Goal: Task Accomplishment & Management: Complete application form

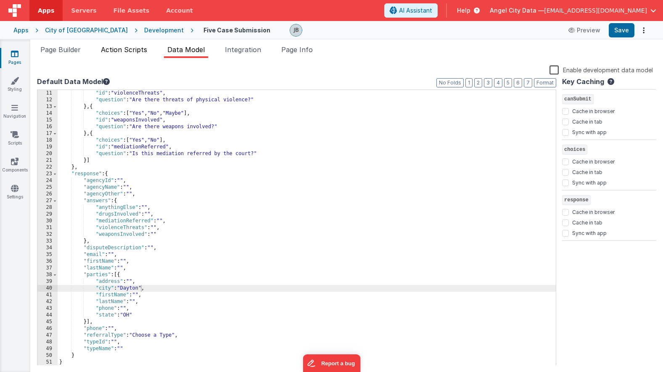
scroll to position [67, 0]
click at [173, 177] on div ""id" : "violenceThreats" , "question" : "Are there threats of physical violence…" at bounding box center [307, 234] width 498 height 289
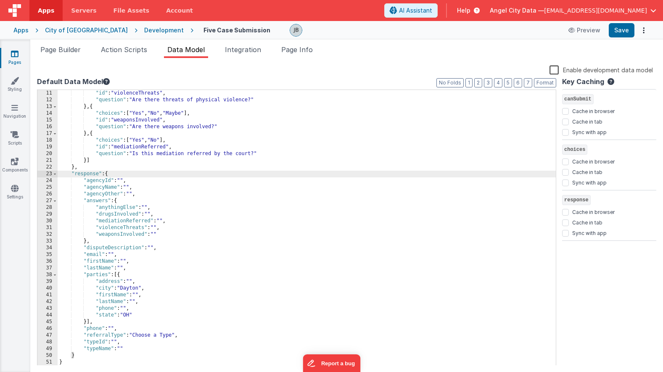
click at [109, 296] on div ""id" : "violenceThreats" , "question" : "Are there threats of physical violence…" at bounding box center [307, 234] width 498 height 289
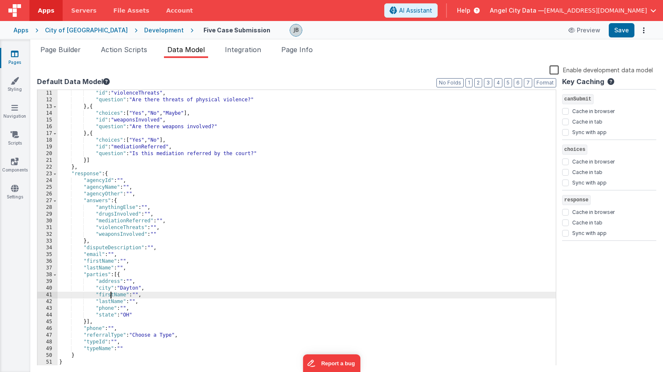
click at [109, 296] on div ""id" : "violenceThreats" , "question" : "Are there threats of physical violence…" at bounding box center [307, 234] width 498 height 289
click at [104, 300] on div ""id" : "violenceThreats" , "question" : "Are there threats of physical violence…" at bounding box center [307, 234] width 498 height 289
click at [98, 264] on div ""id" : "violenceThreats" , "question" : "Are there threats of physical violence…" at bounding box center [307, 234] width 498 height 289
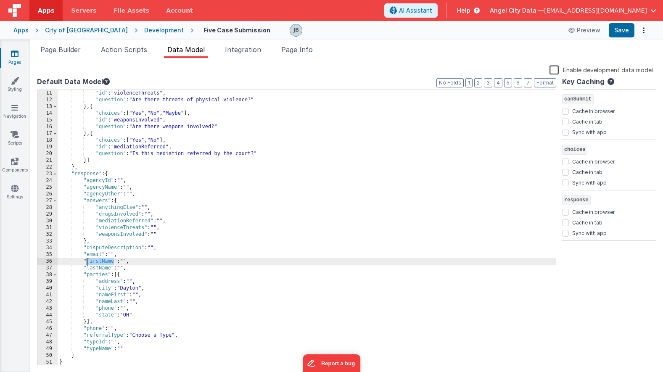
click at [98, 264] on div ""id" : "violenceThreats" , "question" : "Are there threats of physical violence…" at bounding box center [307, 234] width 498 height 289
click at [98, 269] on div ""id" : "violenceThreats" , "question" : "Are there threats of physical violence…" at bounding box center [307, 234] width 498 height 289
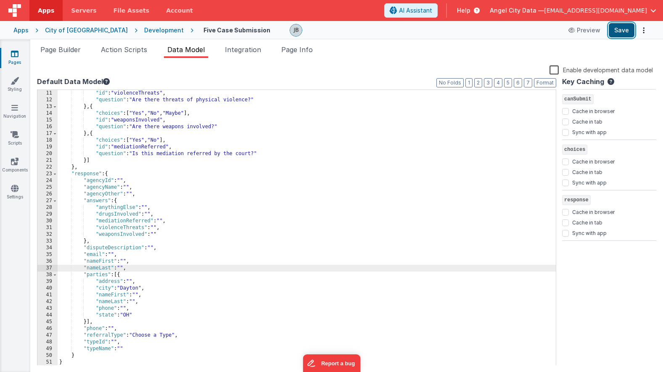
click at [628, 31] on button "Save" at bounding box center [622, 30] width 26 height 14
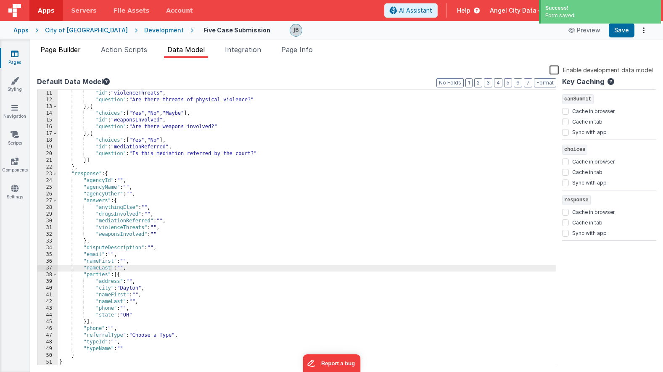
click at [61, 50] on span "Page Builder" at bounding box center [60, 49] width 40 height 8
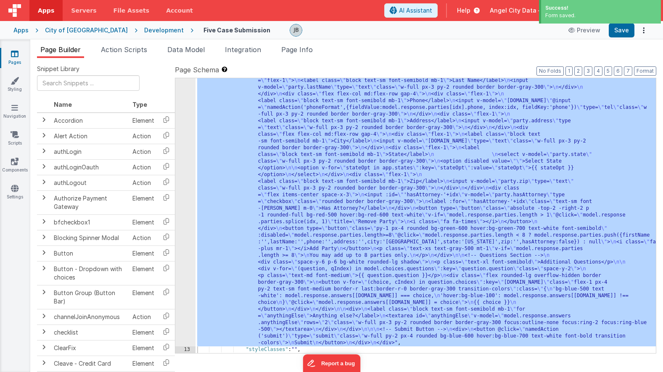
click at [13, 56] on icon at bounding box center [15, 54] width 8 height 8
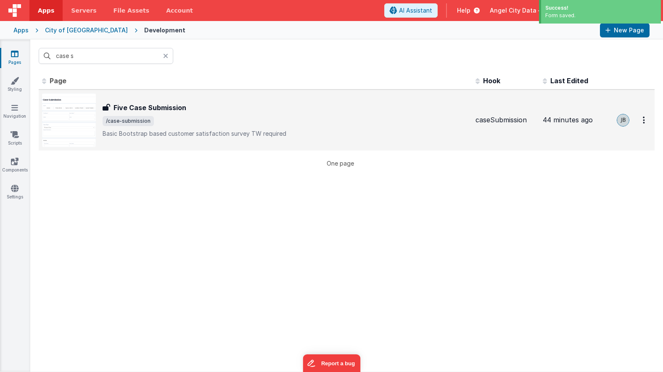
click at [127, 109] on h3 "Five Case Submission" at bounding box center [150, 108] width 73 height 10
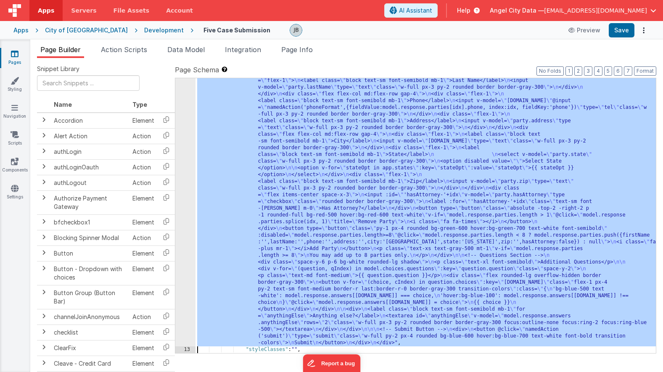
scroll to position [405, 0]
click at [188, 198] on div "12" at bounding box center [185, 53] width 20 height 585
click at [189, 196] on div "12" at bounding box center [185, 53] width 20 height 585
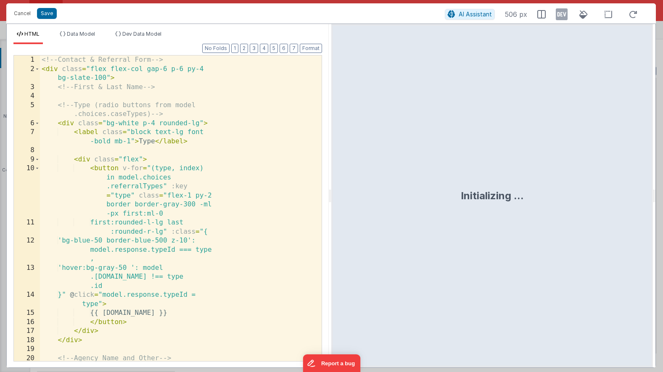
click at [176, 180] on div "<!-- Contact & Referral Form --> < div class = "flex flex-col gap-6 p-6 py-4 bg…" at bounding box center [181, 218] width 282 height 324
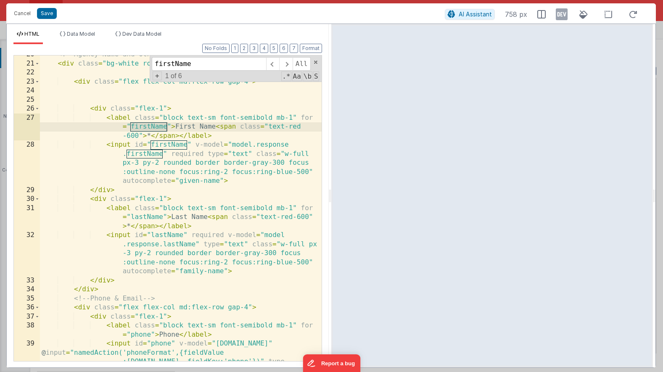
scroll to position [204, 0]
type input "firstName"
click at [158, 79] on span "+" at bounding box center [157, 75] width 9 height 9
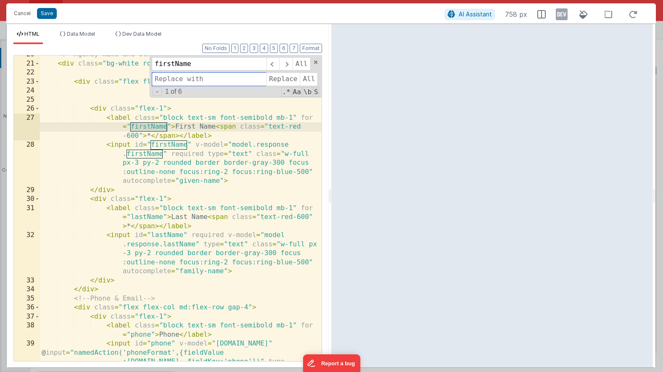
click at [167, 82] on input at bounding box center [209, 78] width 114 height 13
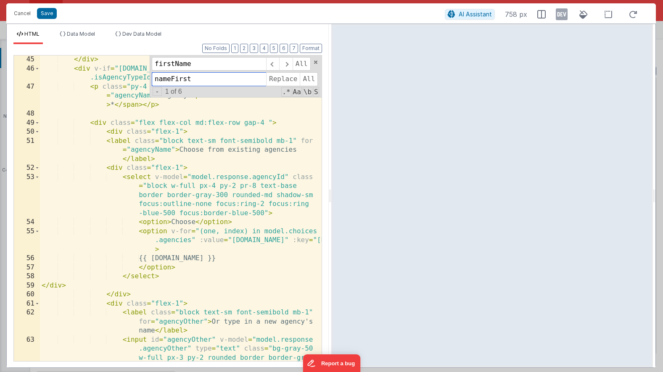
scroll to position [616, 0]
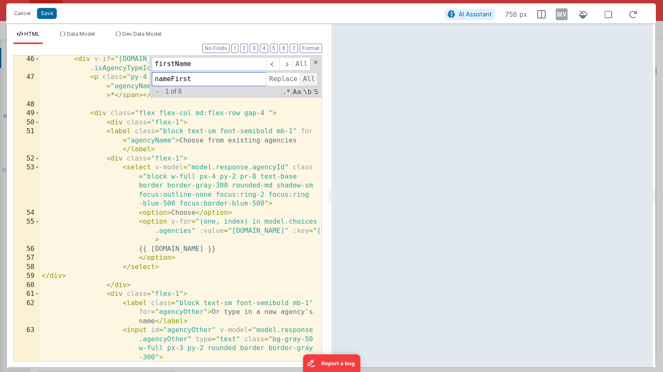
type input "nameFirst"
click at [307, 82] on span "All" at bounding box center [309, 78] width 18 height 13
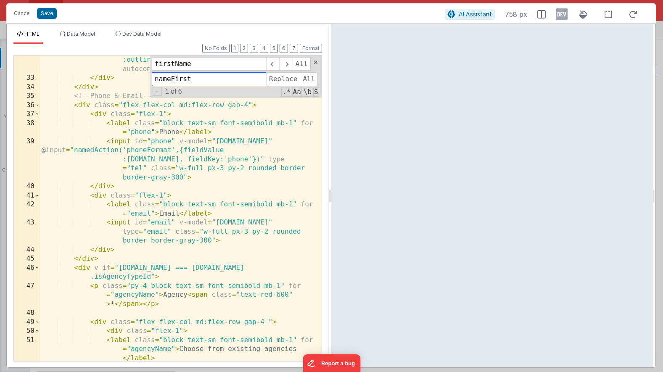
scroll to position [396, 0]
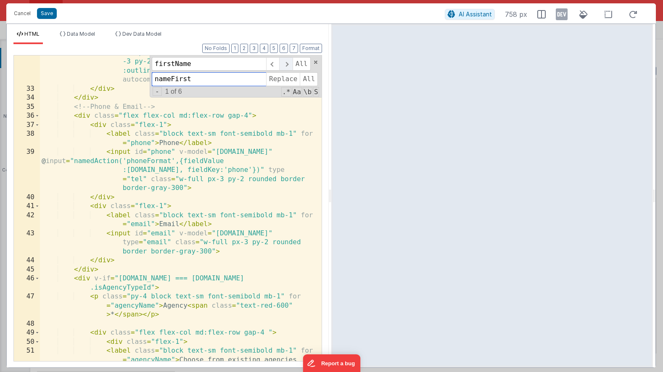
click at [287, 67] on span at bounding box center [285, 63] width 13 height 13
click at [198, 65] on input "firstName" at bounding box center [209, 63] width 114 height 13
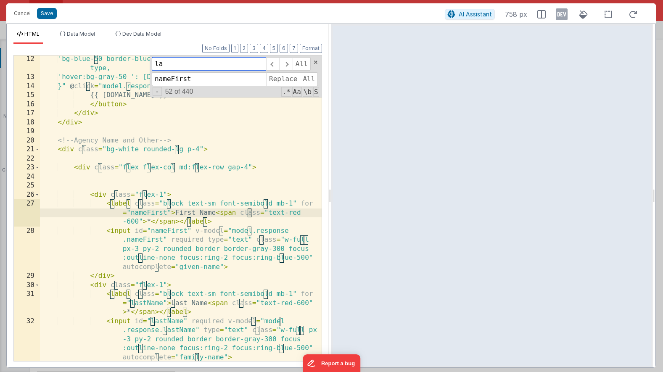
scroll to position [118, 0]
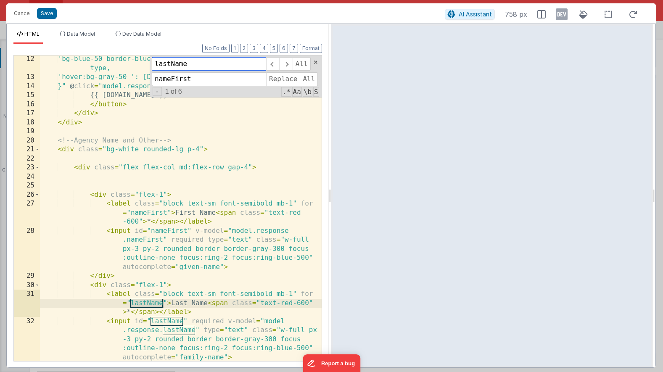
type input "lastName"
click at [171, 77] on input "nameFirst" at bounding box center [209, 78] width 114 height 13
type input "nameLast"
click at [306, 81] on span "All" at bounding box center [309, 78] width 18 height 13
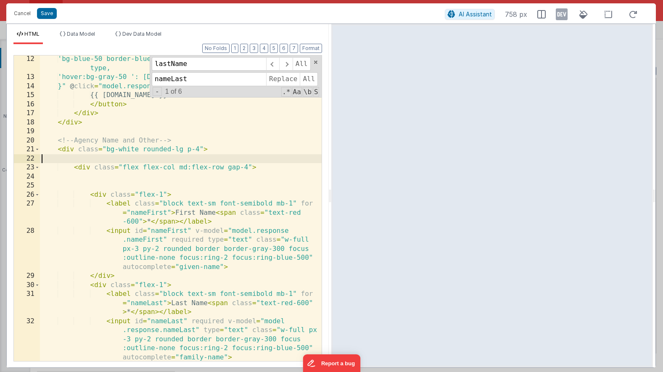
click at [214, 158] on div "'bg-blue-50 border-blue-500 z-10': model.response.typeId === type, 'hover:bg-gr…" at bounding box center [181, 221] width 282 height 333
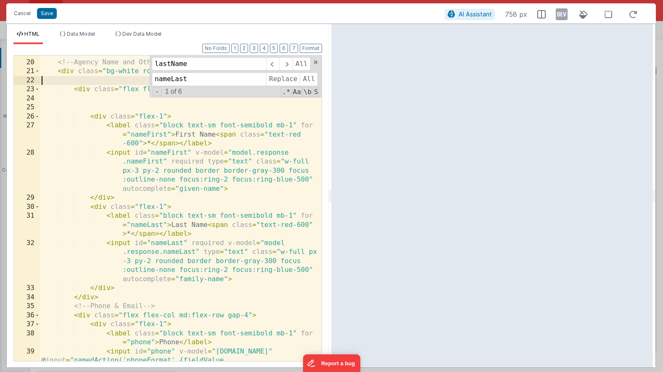
scroll to position [206, 0]
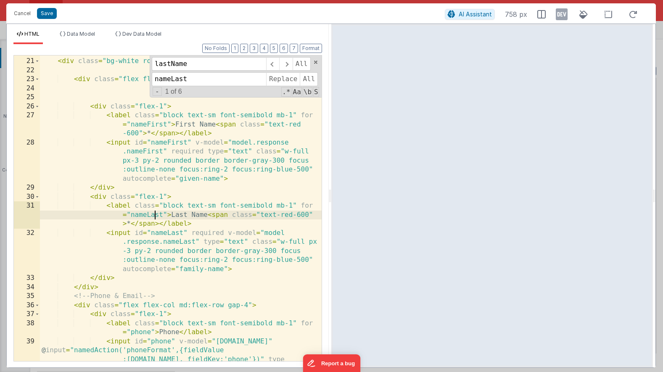
click at [154, 213] on div "<!-- Agency Name and Other --> < div class = "bg-white rounded-lg p-4" > < div …" at bounding box center [181, 228] width 282 height 360
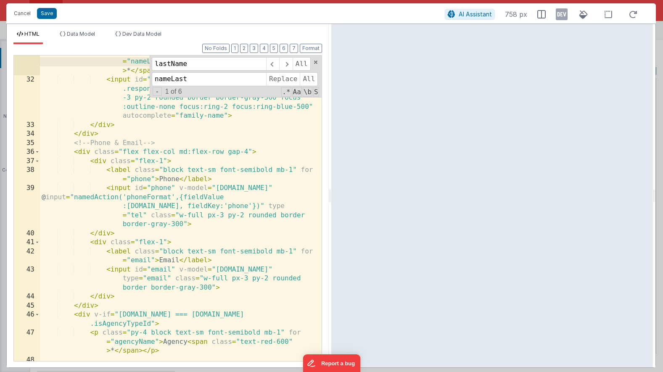
scroll to position [418, 0]
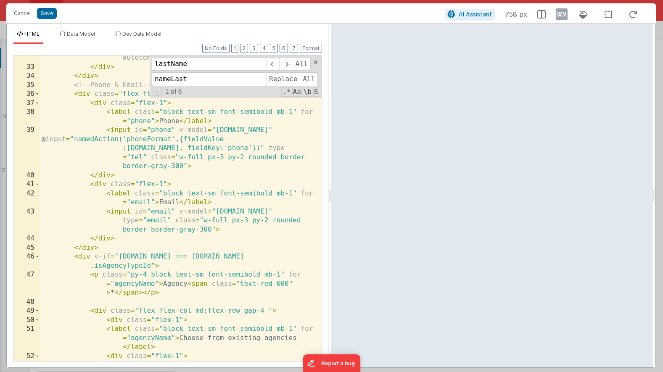
click at [154, 213] on div "< input id = "nameLast" required v-model = "model .response.nameLast" type = "t…" at bounding box center [181, 215] width 282 height 396
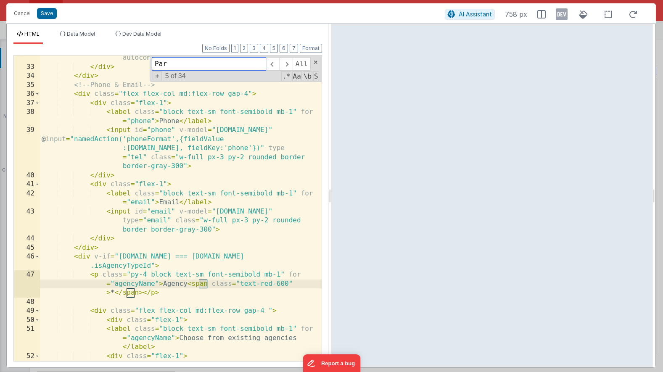
scroll to position [1113, 0]
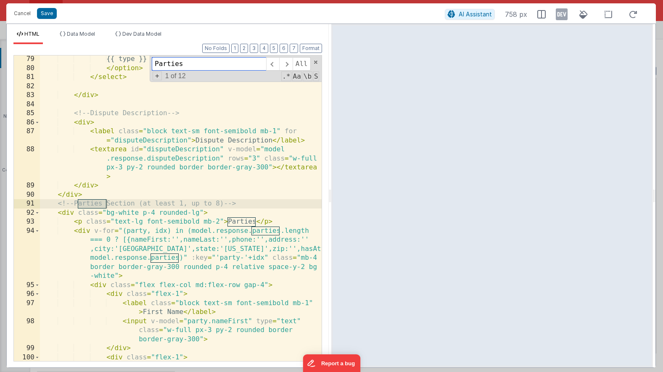
type input "Parties"
click at [146, 242] on div "{{ type }} </ option > </ select > </ div > <!-- Dispute Description --> < div …" at bounding box center [181, 221] width 282 height 333
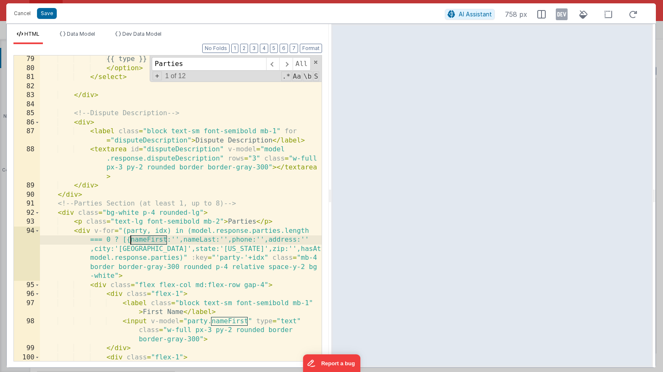
click at [146, 242] on div "{{ type }} </ option > </ select > </ div > <!-- Dispute Description --> < div …" at bounding box center [181, 221] width 282 height 333
click at [214, 243] on div "{{ type }} </ option > </ select > </ div > <!-- Dispute Description --> < div …" at bounding box center [181, 221] width 282 height 333
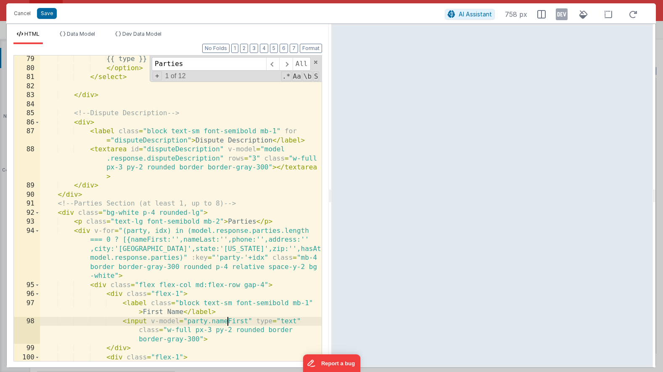
click at [227, 322] on div "{{ type }} </ option > </ select > </ div > <!-- Dispute Description --> < div …" at bounding box center [181, 221] width 282 height 333
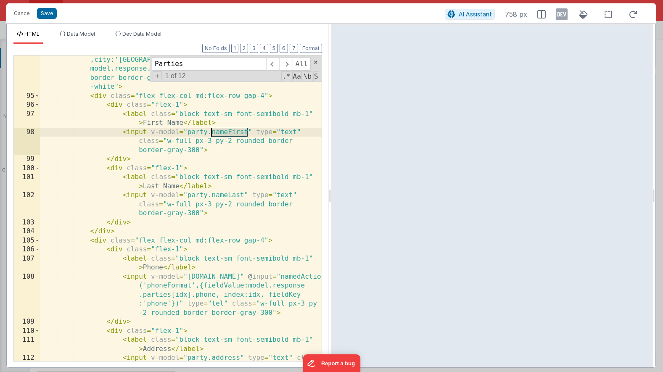
scroll to position [1313, 0]
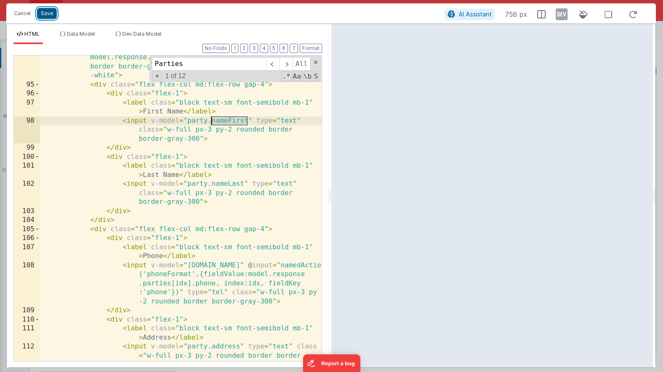
click at [45, 11] on button "Save" at bounding box center [47, 13] width 20 height 11
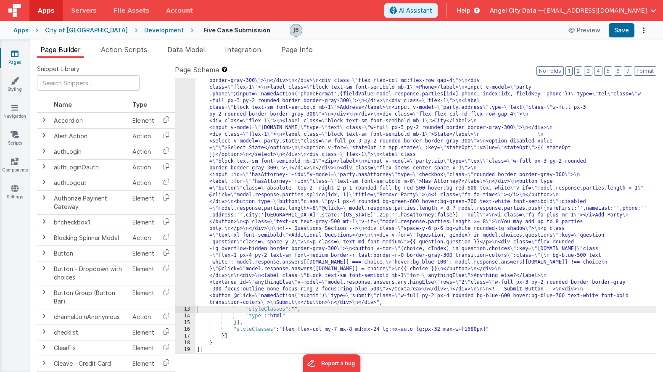
scroll to position [378, 0]
click at [623, 34] on button "Save" at bounding box center [622, 30] width 26 height 14
